Goal: Task Accomplishment & Management: Use online tool/utility

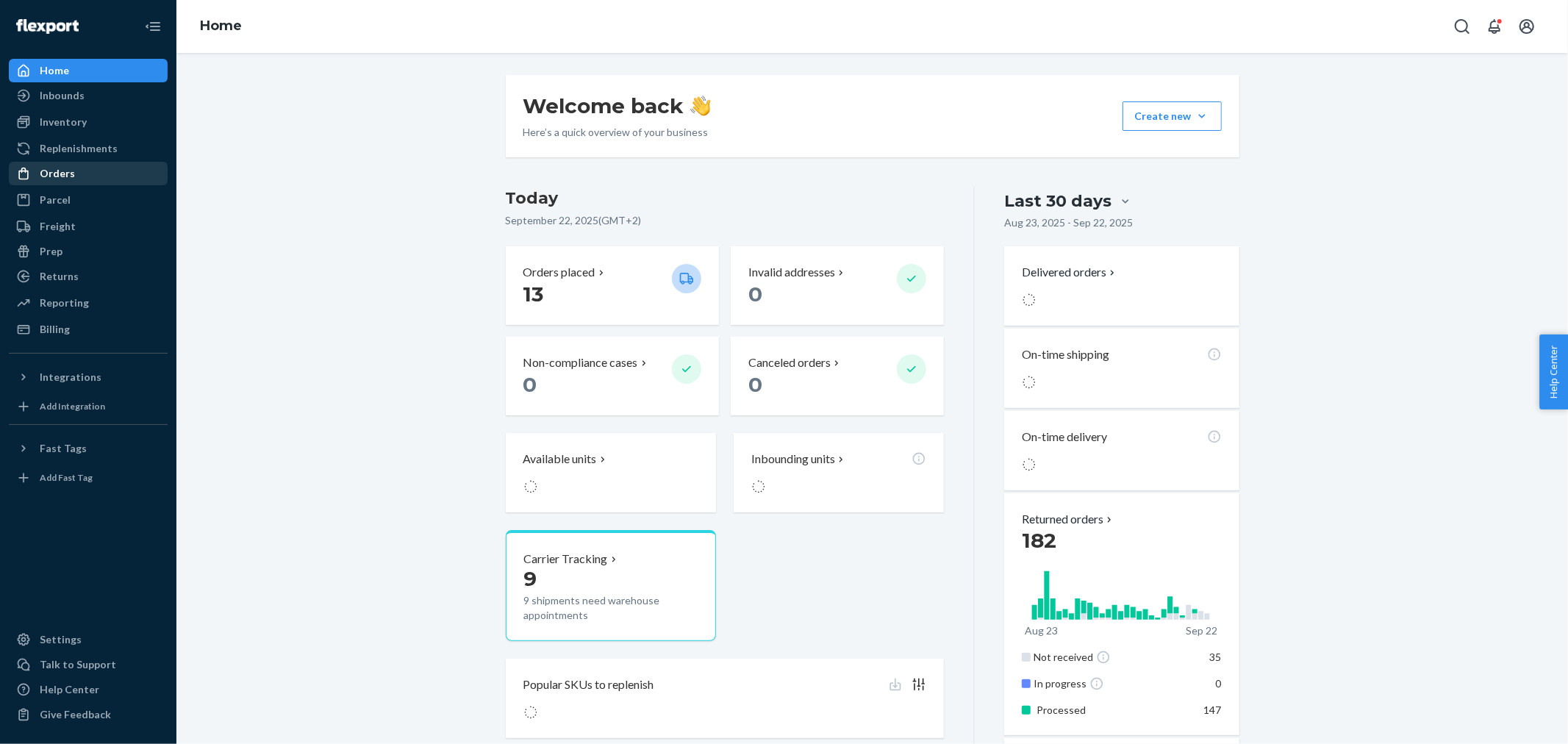
click at [79, 184] on div "Orders" at bounding box center [88, 174] width 156 height 21
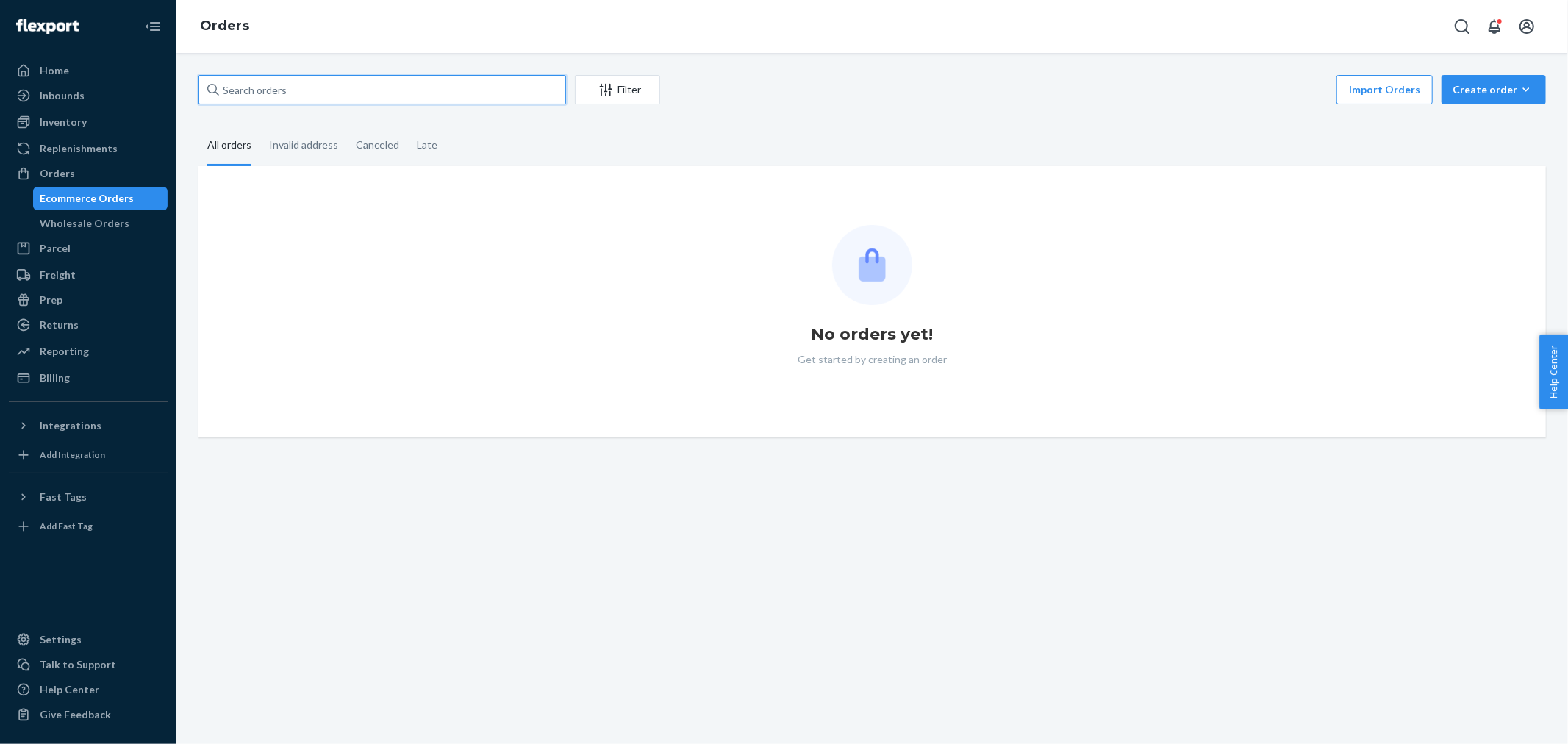
click at [380, 89] on input "text" at bounding box center [382, 90] width 368 height 30
paste input "#671850"
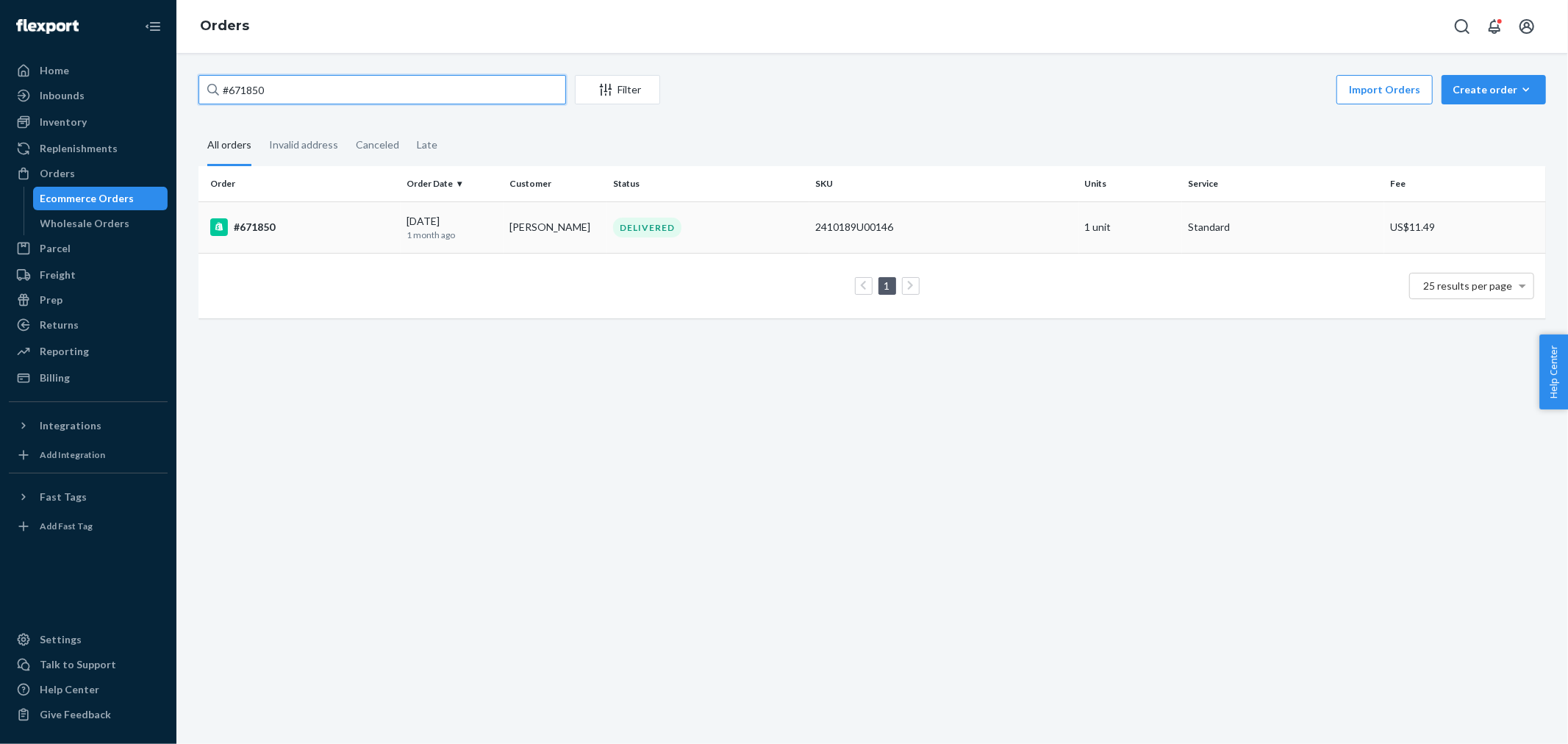
type input "#671850"
click at [267, 239] on td "#671850" at bounding box center [299, 227] width 202 height 52
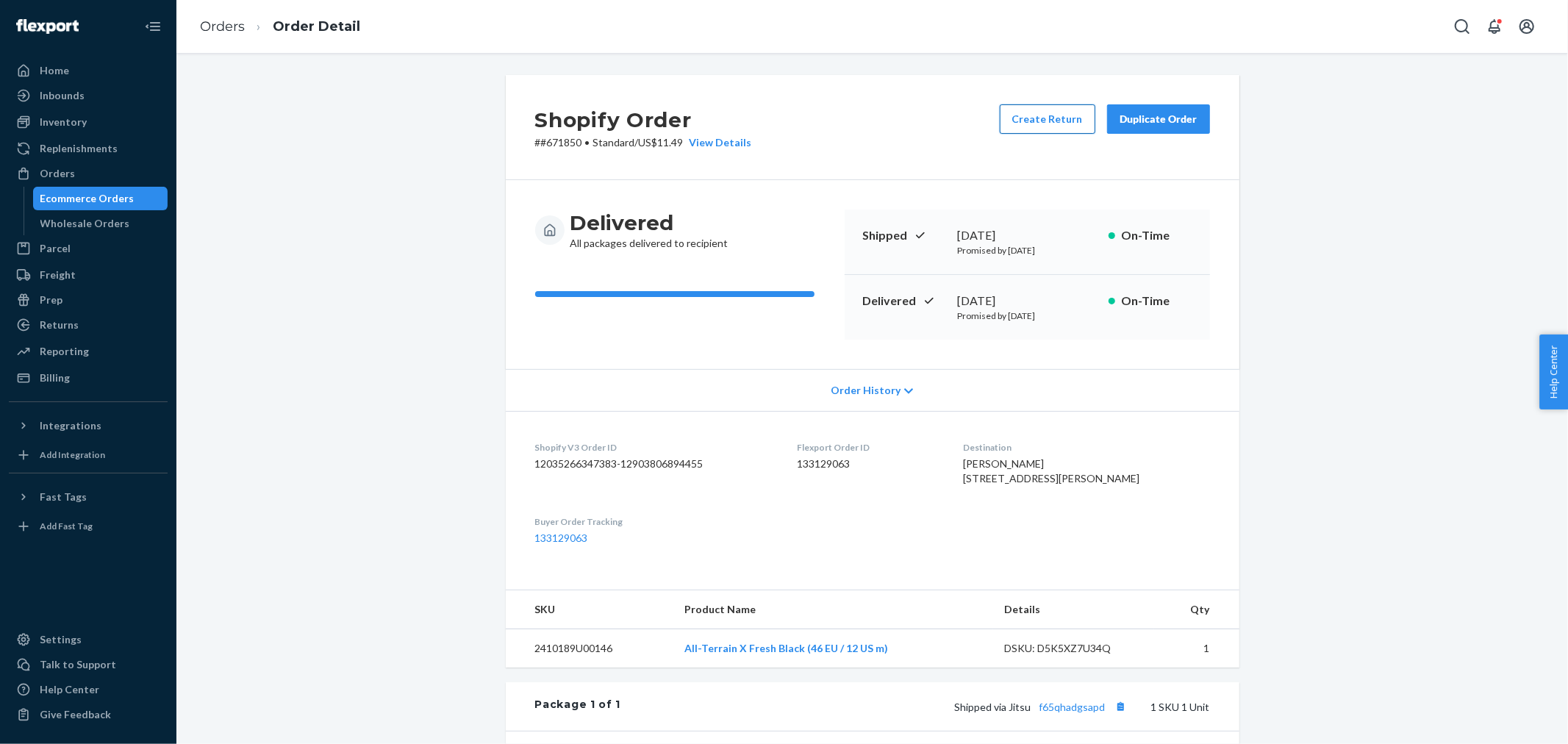
click at [1038, 109] on button "Create Return" at bounding box center [1047, 119] width 95 height 30
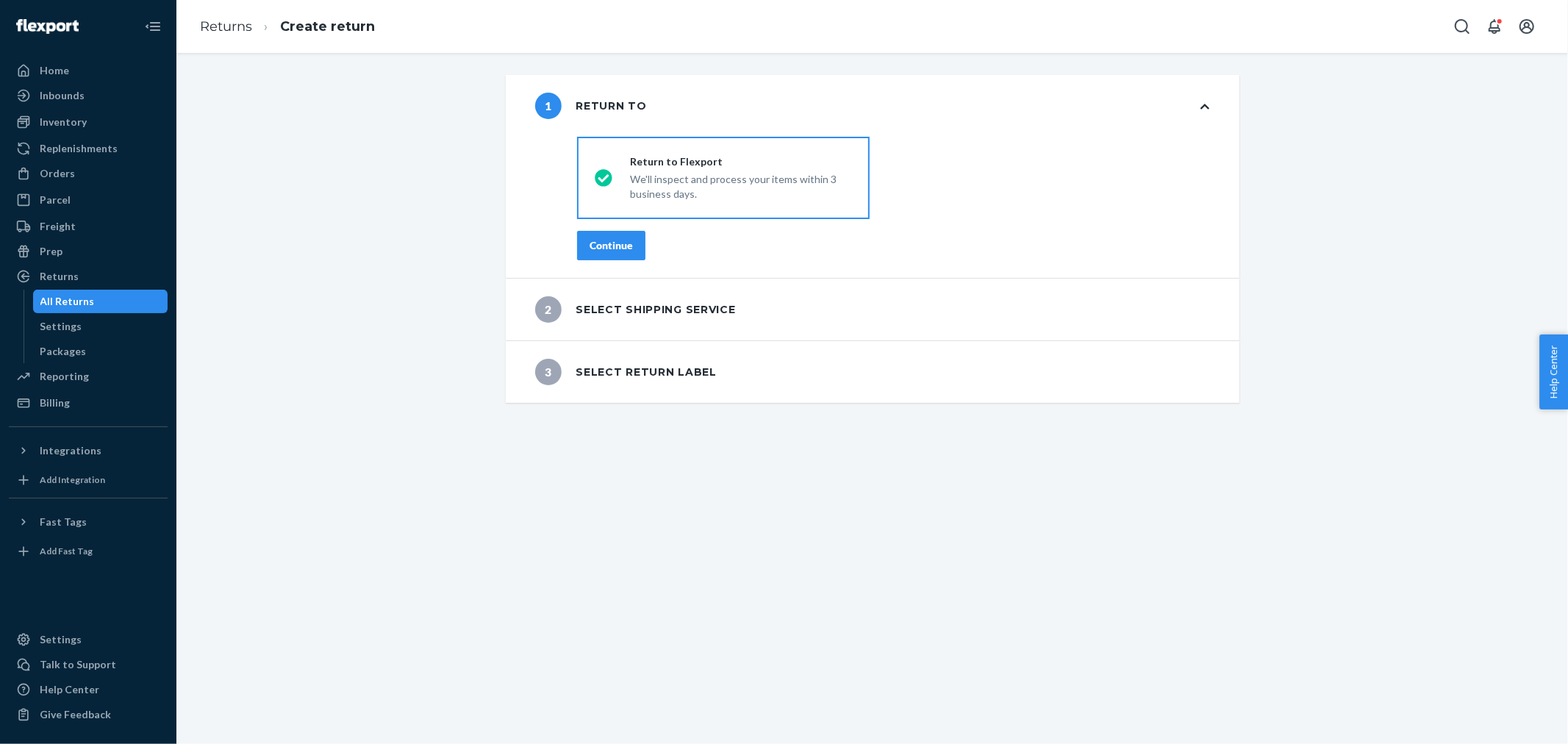
click at [606, 241] on div "Continue" at bounding box center [612, 245] width 44 height 15
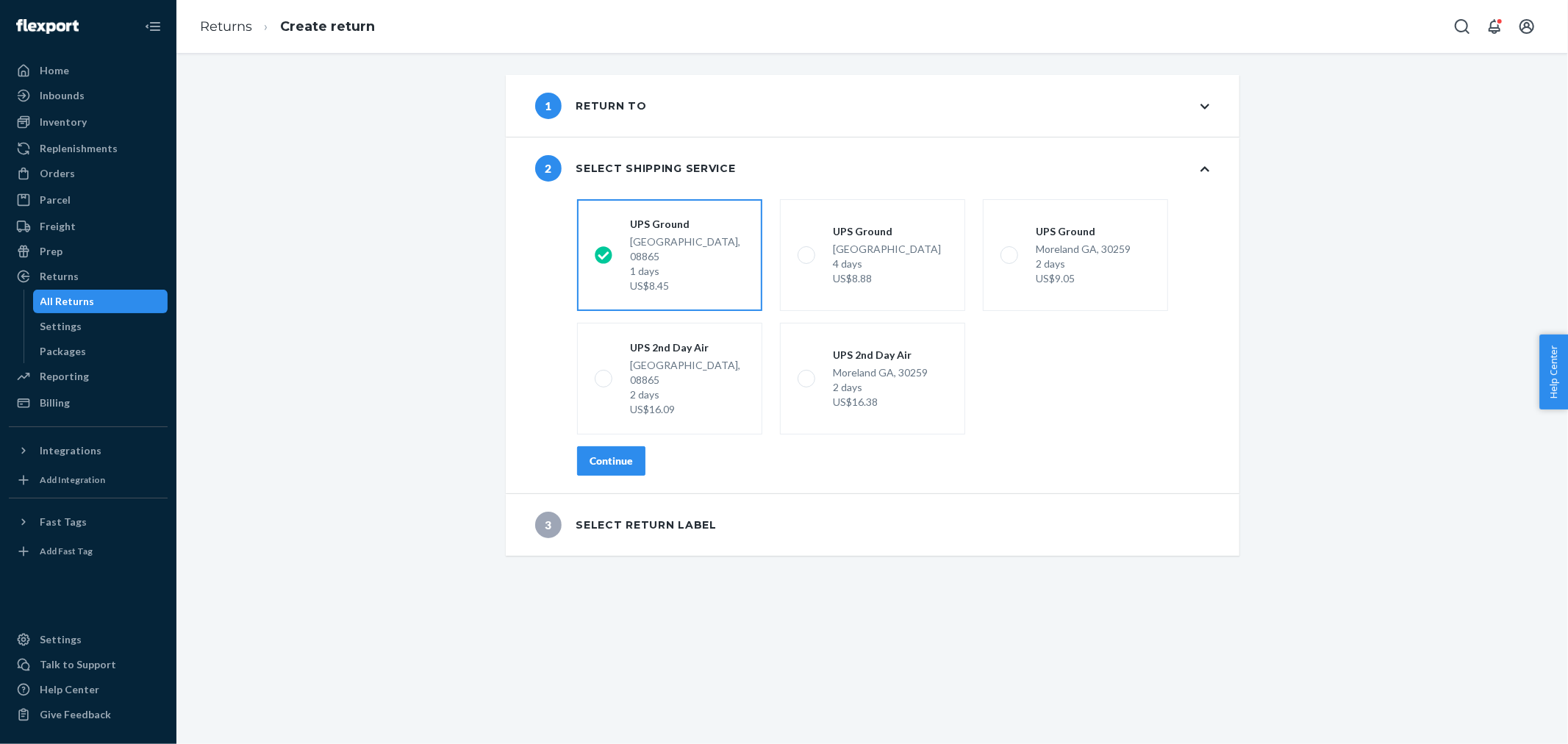
click at [623, 453] on div "Continue" at bounding box center [612, 460] width 44 height 15
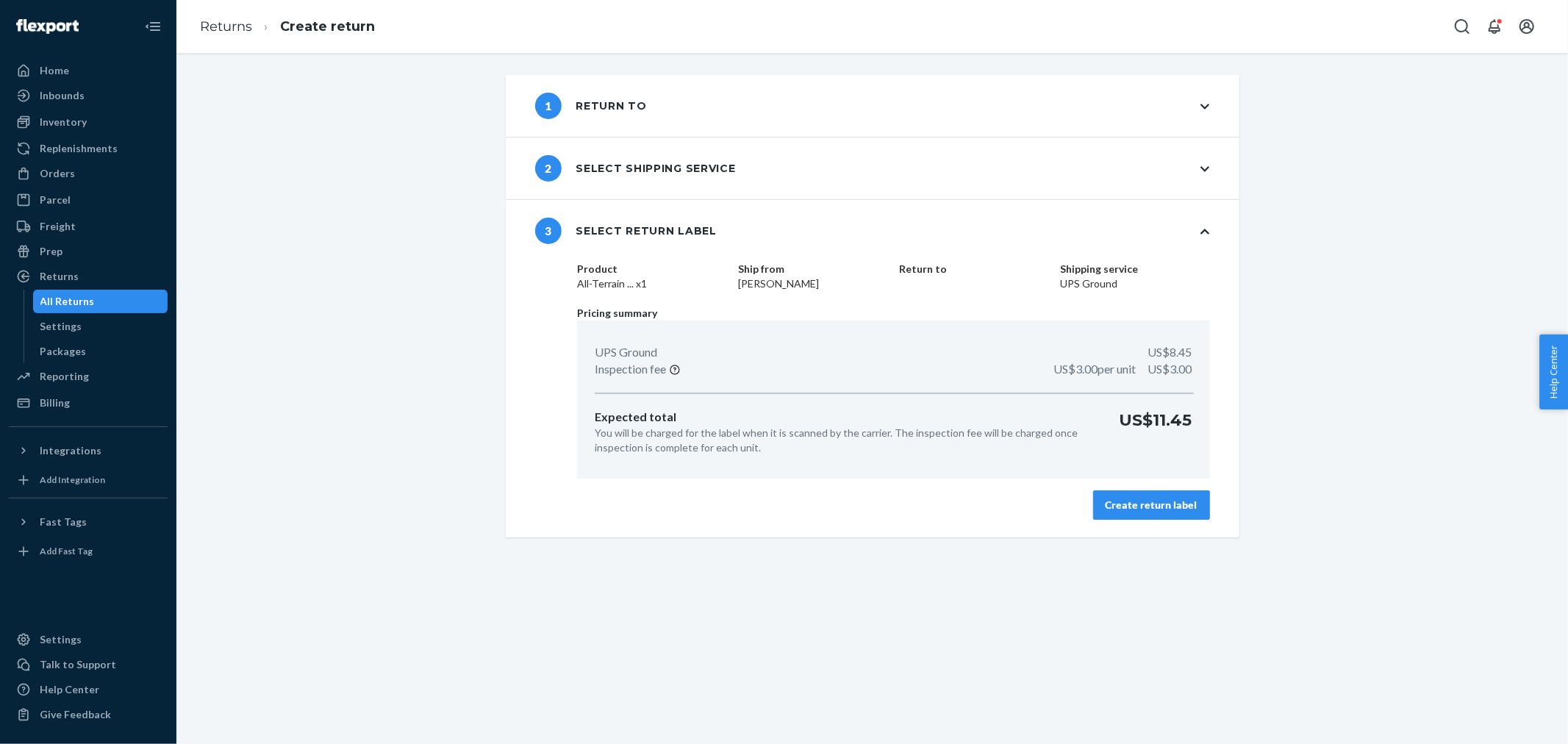
click at [1186, 504] on div "Create return label" at bounding box center [1152, 505] width 92 height 15
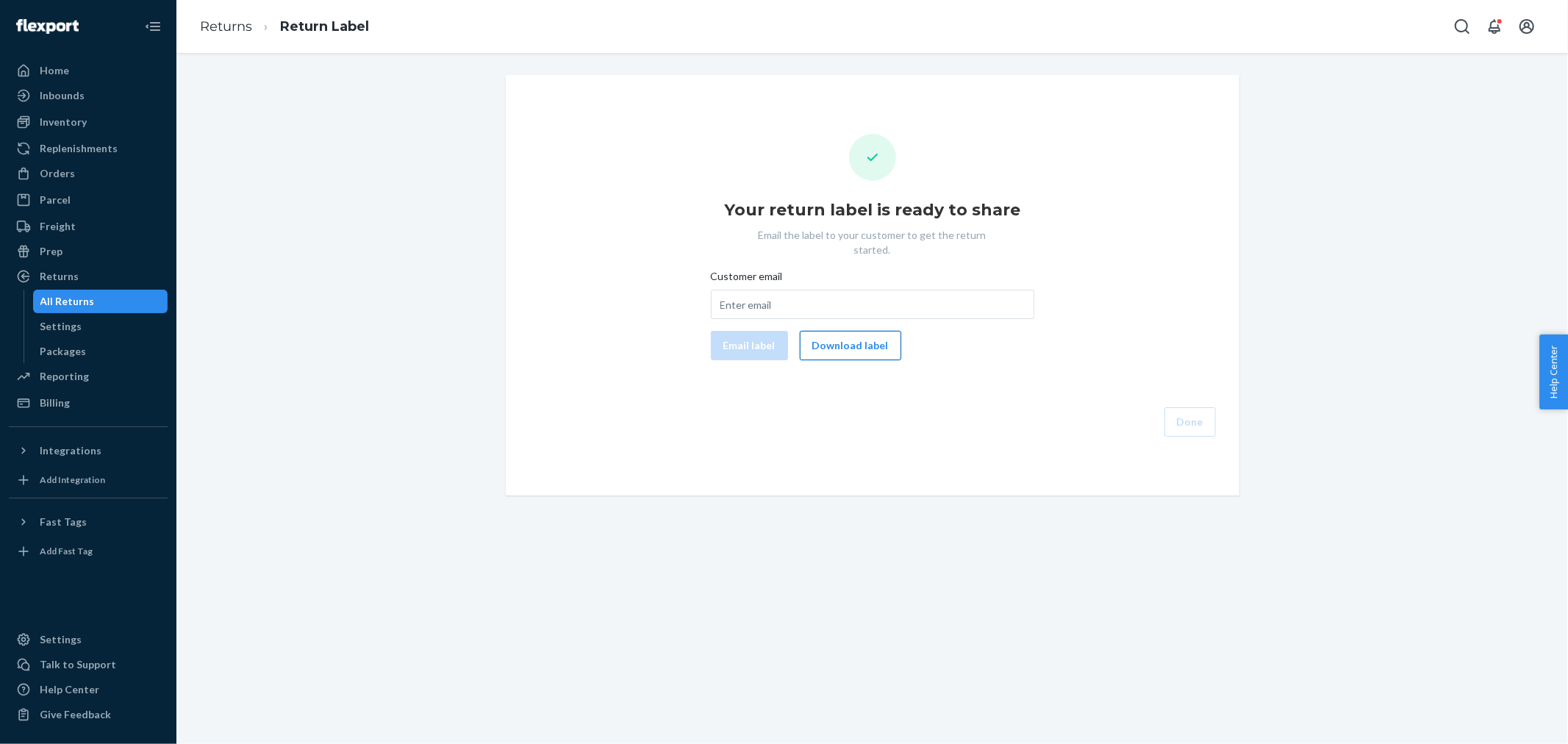
click at [872, 331] on button "Download label" at bounding box center [850, 346] width 102 height 30
